Goal: Information Seeking & Learning: Check status

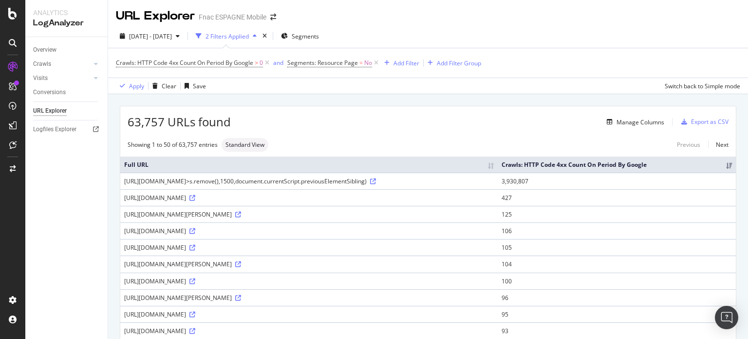
click at [55, 193] on div "Overview Crawls Daily Distribution Segments Distribution HTTP Codes Resources V…" at bounding box center [66, 188] width 82 height 302
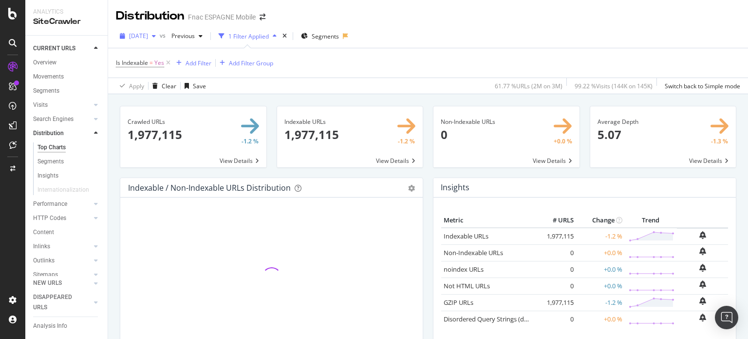
click at [148, 33] on span "2024 May. 1st" at bounding box center [138, 36] width 19 height 8
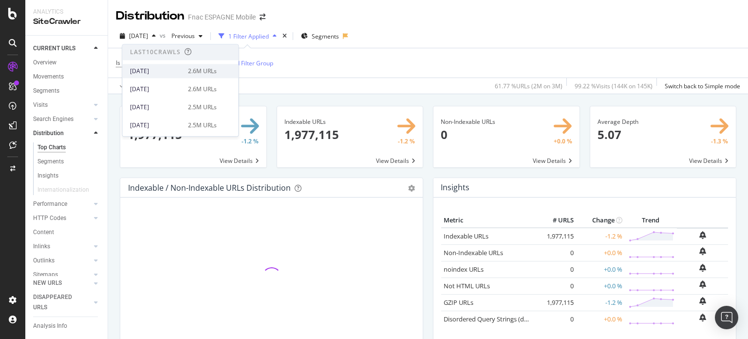
click at [181, 66] on div "2025 Oct. 1st 2.6M URLs" at bounding box center [180, 71] width 116 height 14
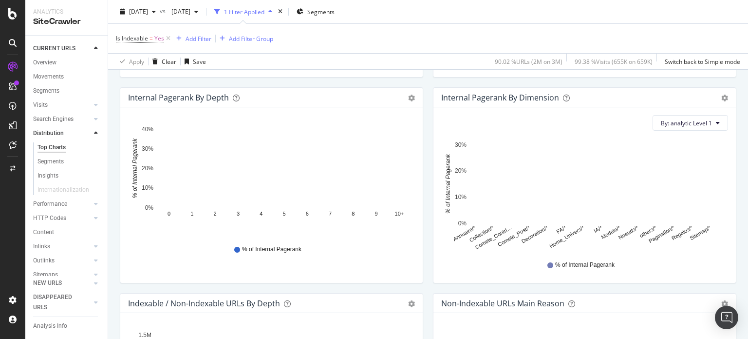
scroll to position [439, 0]
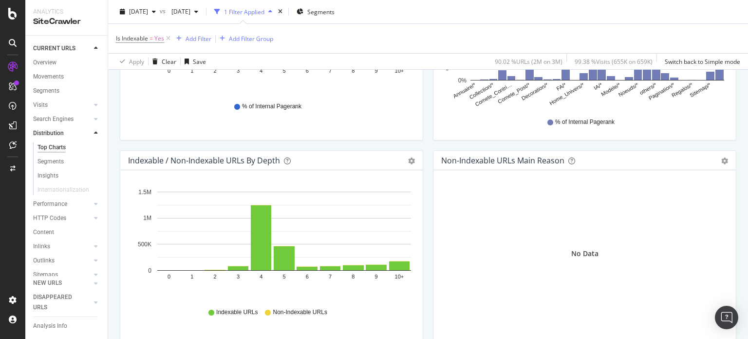
click at [408, 163] on icon "gear" at bounding box center [411, 160] width 7 height 7
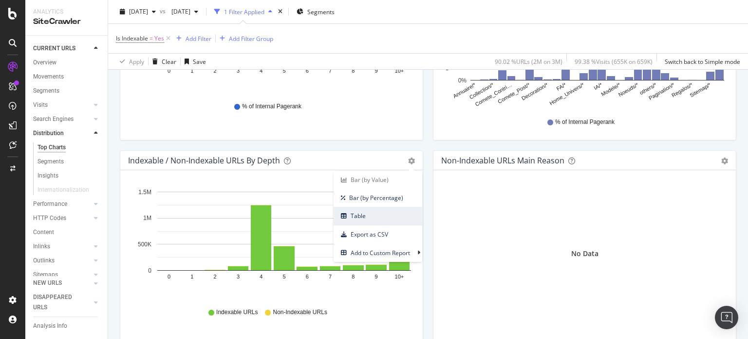
click at [381, 218] on span "Table" at bounding box center [378, 215] width 89 height 13
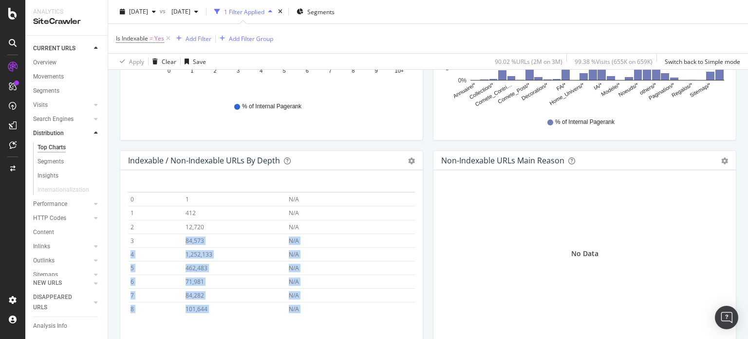
scroll to position [0, 0]
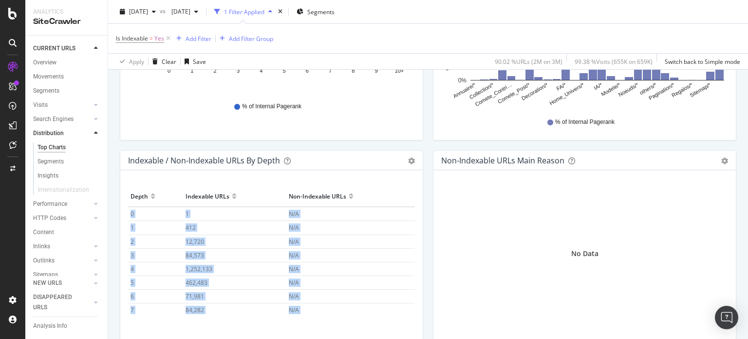
drag, startPoint x: 312, startPoint y: 308, endPoint x: 128, endPoint y: 209, distance: 208.9
click at [128, 210] on tbody "0 1 N/A 1 412 N/A 2 12,720 N/A 3 84,573 N/A 4 1,252,133 N/A 5 462,483 N/A 6 71,…" at bounding box center [271, 282] width 287 height 151
drag, startPoint x: 127, startPoint y: 208, endPoint x: 140, endPoint y: 235, distance: 30.5
copy tbody "0 1 N/A 1 412 N/A 2 12,720 N/A 3 84,573 N/A 4 1,252,133 N/A 5 462,483 N/A 6 71,…"
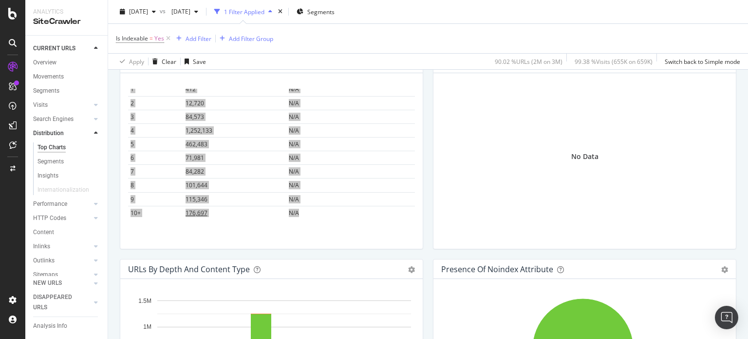
scroll to position [536, 0]
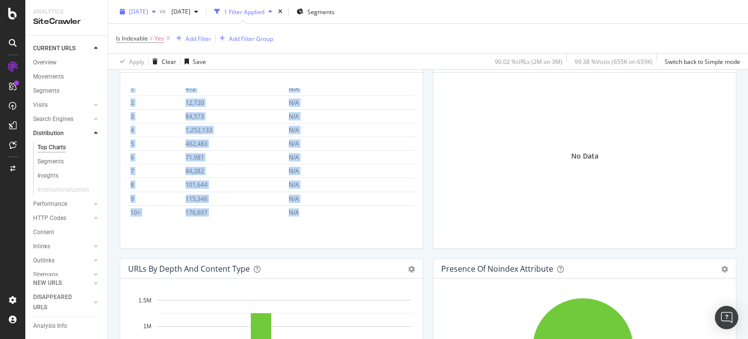
click at [148, 14] on span "2025 Oct. 1st" at bounding box center [138, 11] width 19 height 8
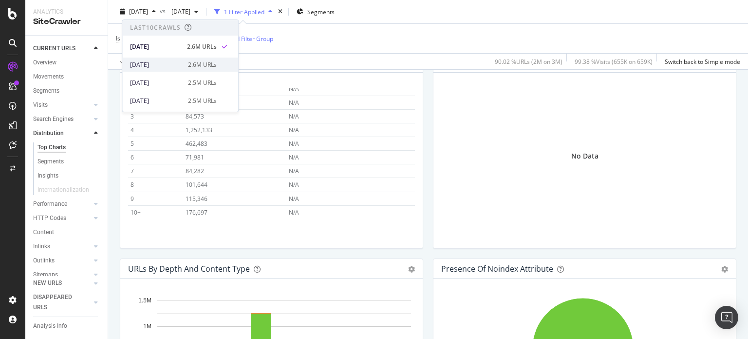
click at [194, 60] on div "2.6M URLs" at bounding box center [202, 64] width 29 height 9
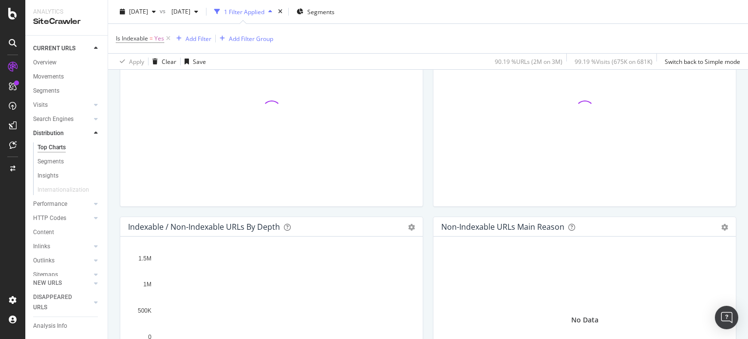
scroll to position [439, 0]
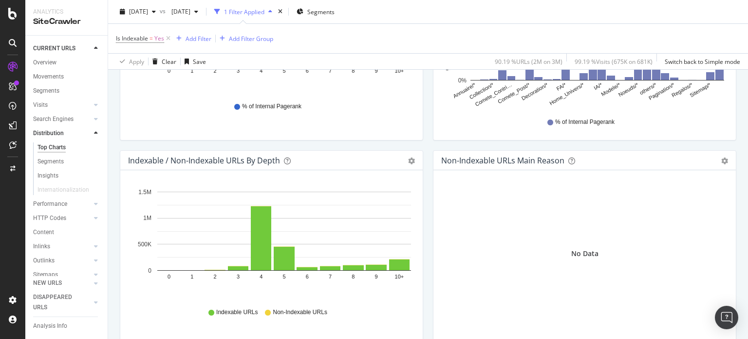
click at [408, 155] on div "Bar (by Value) Bar (by Percentage) Table Export as CSV Add to Custom Report" at bounding box center [411, 160] width 7 height 10
click at [402, 161] on div "Bar (by Value) Bar (by Percentage) Table Export as CSV Add to Custom Report" at bounding box center [407, 160] width 17 height 10
click at [408, 161] on icon "gear" at bounding box center [411, 160] width 7 height 7
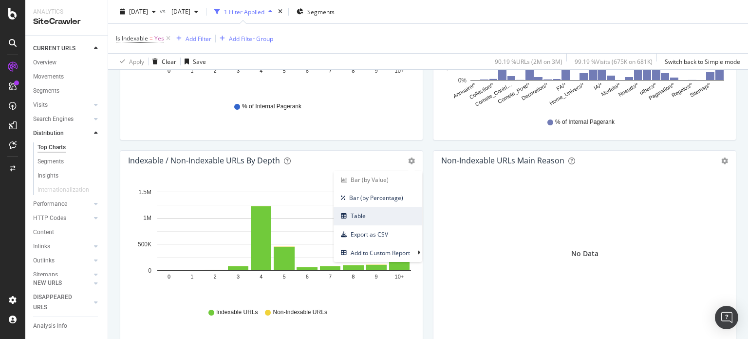
click at [363, 209] on span "Table" at bounding box center [378, 215] width 89 height 13
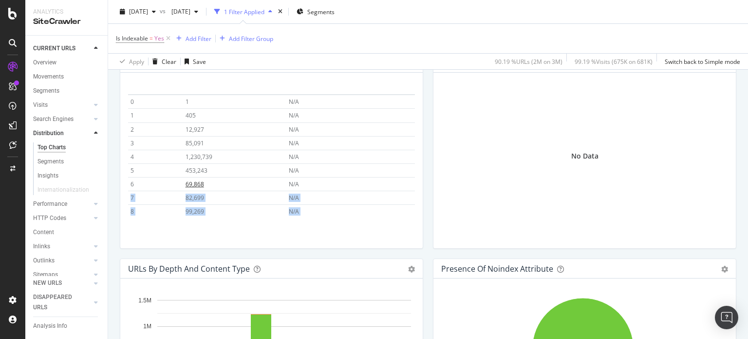
scroll to position [0, 0]
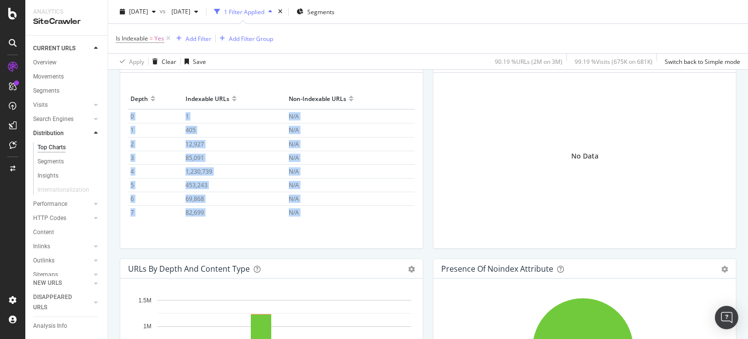
drag, startPoint x: 310, startPoint y: 212, endPoint x: 129, endPoint y: 115, distance: 206.5
click at [129, 115] on tbody "0 1 N/A 1 405 N/A 2 12,927 N/A 3 85,091 N/A 4 1,230,739 N/A 5 453,243 N/A 6 69,…" at bounding box center [271, 184] width 287 height 151
copy tbody "0 1 N/A 1 405 N/A 2 12,927 N/A 3 85,091 N/A 4 1,230,739 N/A 5 453,243 N/A 6 69,…"
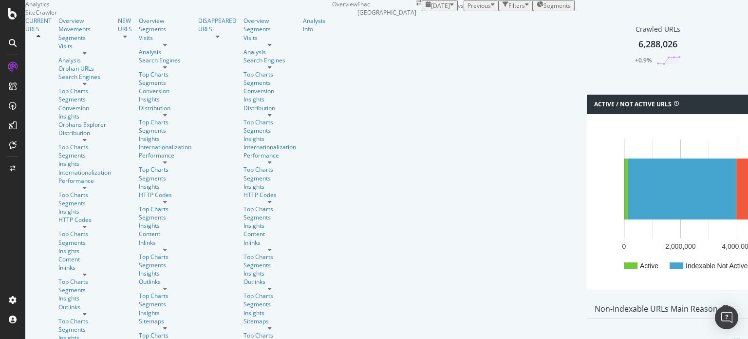
click at [426, 10] on div "2025 Sep. 30th" at bounding box center [440, 5] width 28 height 8
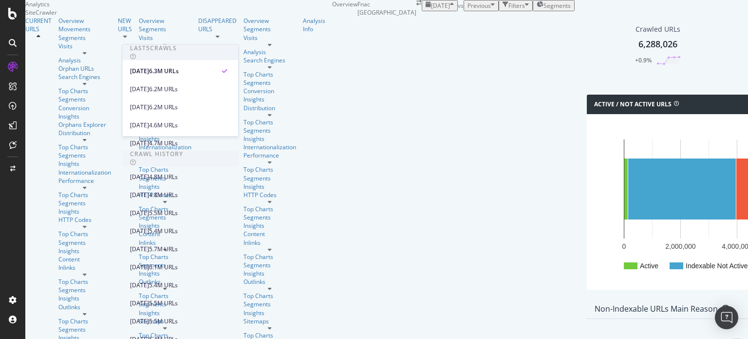
click at [521, 11] on div "2025 Sep. 30th vs Previous Filters Segments" at bounding box center [498, 5] width 153 height 11
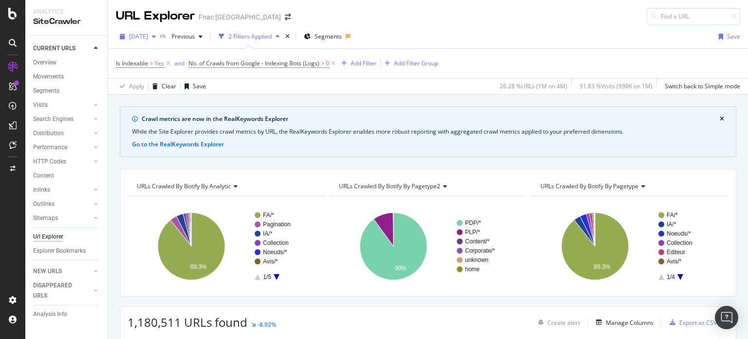
click at [147, 39] on span "2024 Feb. 1st" at bounding box center [138, 36] width 19 height 8
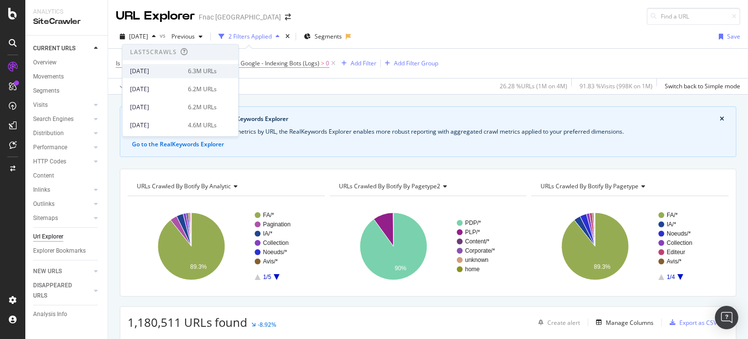
drag, startPoint x: 152, startPoint y: 59, endPoint x: 152, endPoint y: 66, distance: 6.3
click at [152, 66] on div "Last 5 Crawls 2025 Sep. 30th 6.3M URLs 2025 Aug. 31st 6.2M URLs 2025 Jul. 31st …" at bounding box center [180, 97] width 116 height 106
click at [153, 66] on div "2025 Sep. 30th 6.3M URLs" at bounding box center [180, 71] width 116 height 14
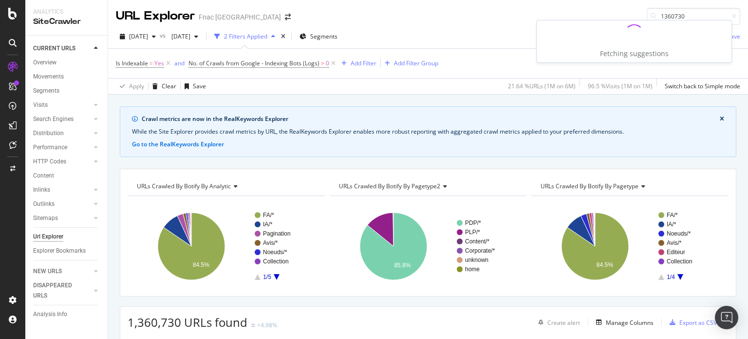
type input "1360730"
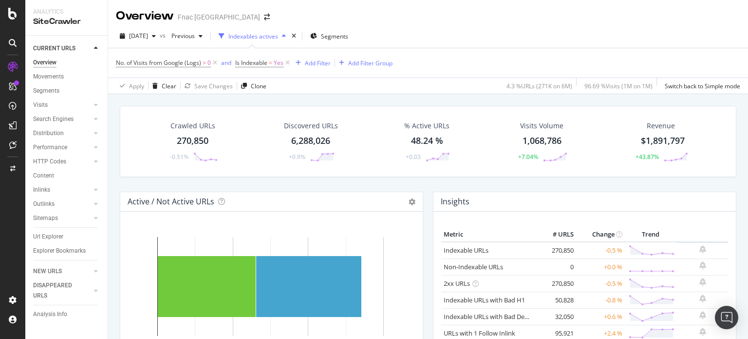
scroll to position [244, 0]
